Goal: Task Accomplishment & Management: Manage account settings

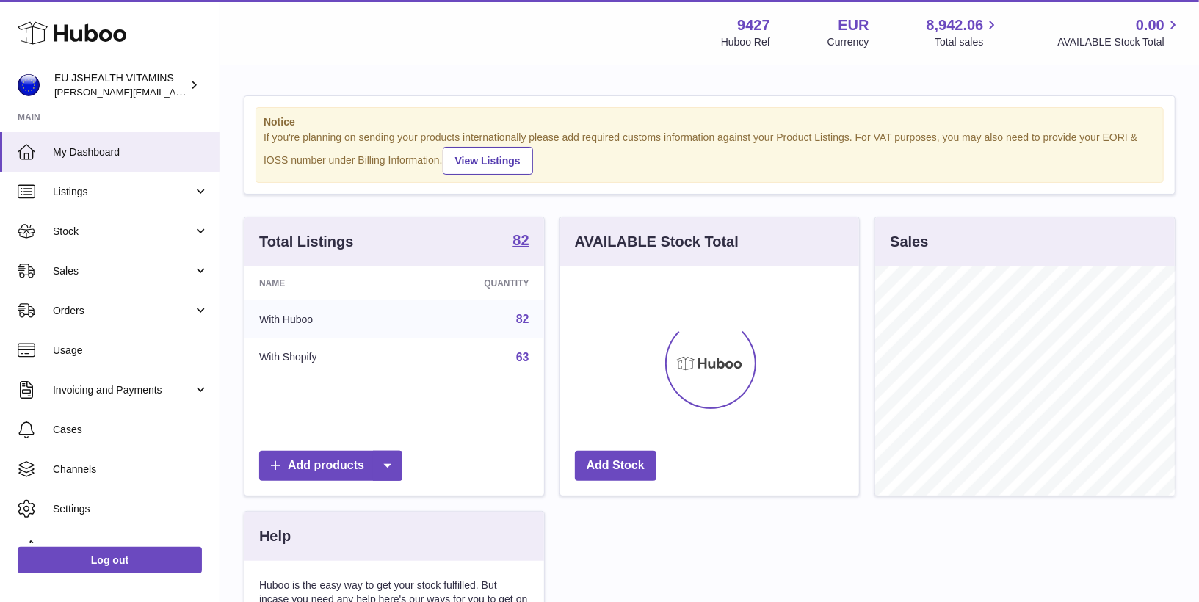
scroll to position [228, 300]
click at [156, 242] on link "Stock" at bounding box center [109, 231] width 219 height 40
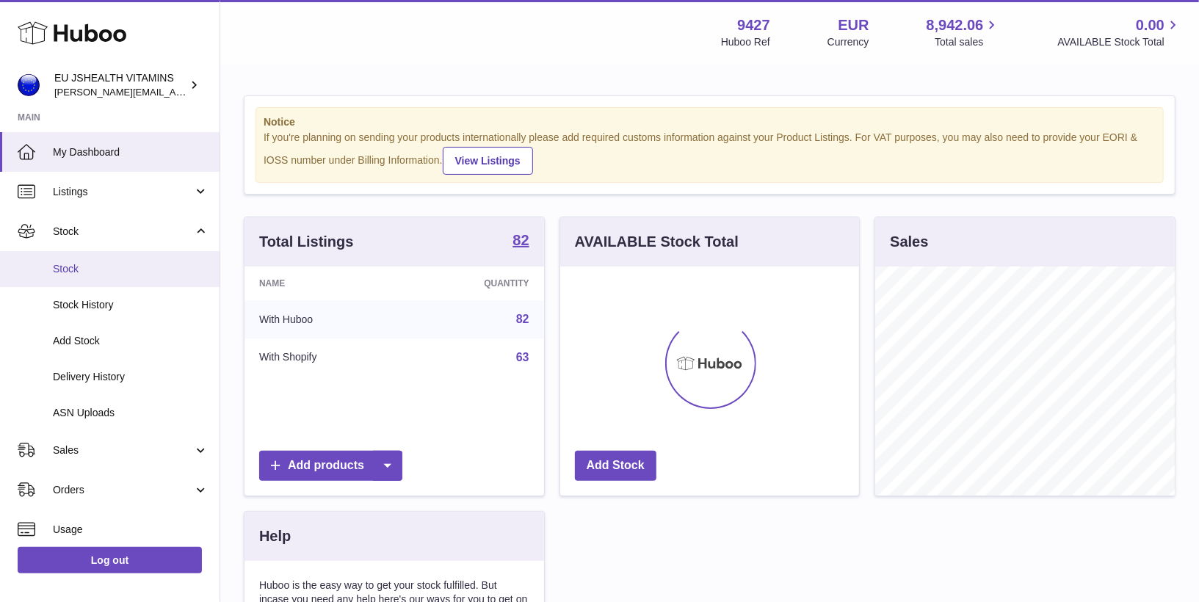
click at [122, 264] on span "Stock" at bounding box center [131, 269] width 156 height 14
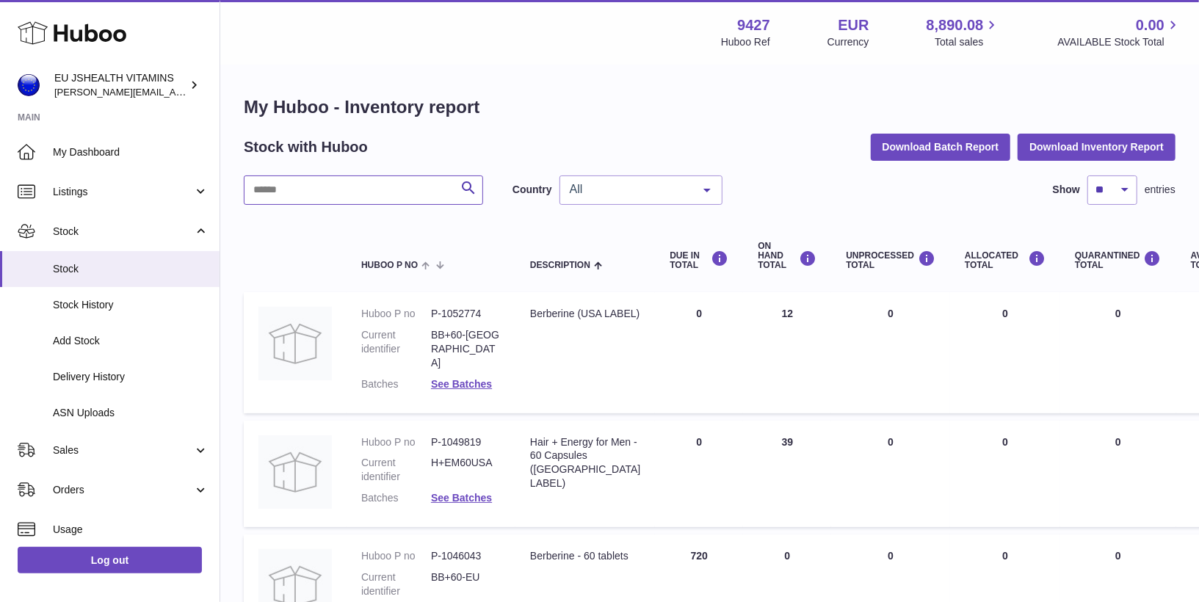
click at [337, 196] on input "text" at bounding box center [363, 189] width 239 height 29
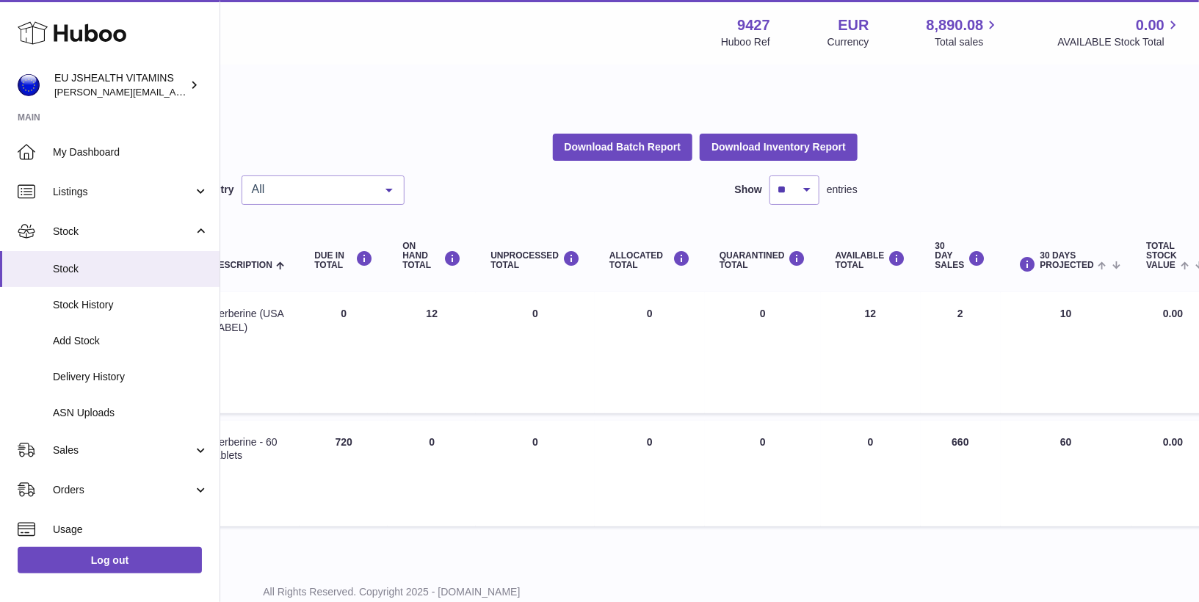
scroll to position [0, 322]
type input "*********"
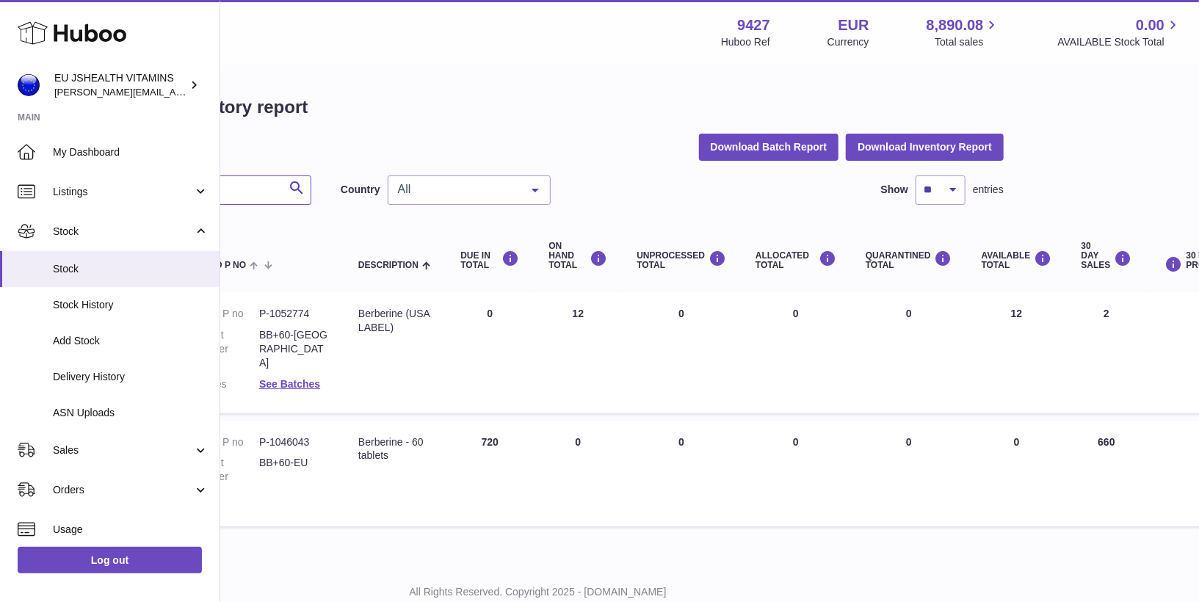
scroll to position [0, 0]
